Goal: Check status: Check status

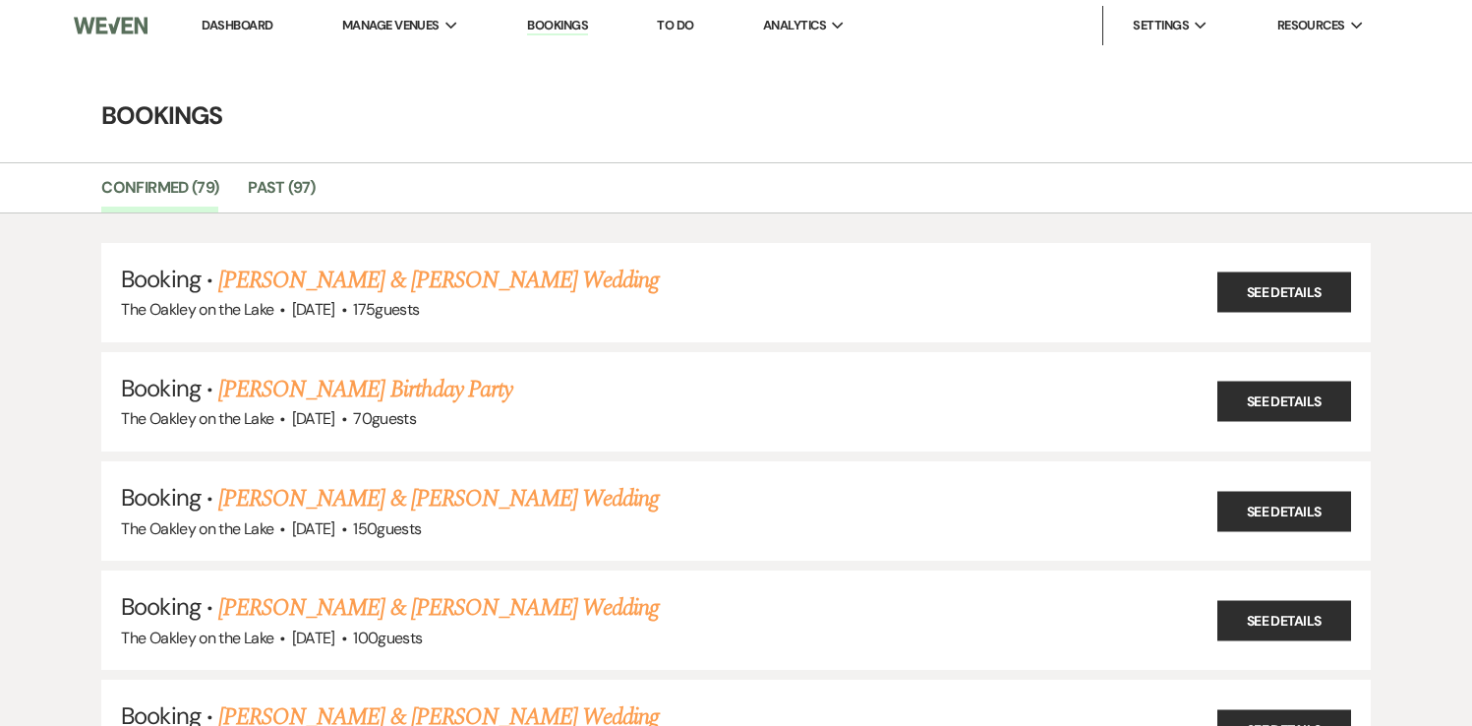
click at [571, 25] on link "Bookings" at bounding box center [557, 26] width 61 height 19
click at [570, 24] on link "Bookings" at bounding box center [557, 26] width 61 height 19
